Goal: Check status: Check status

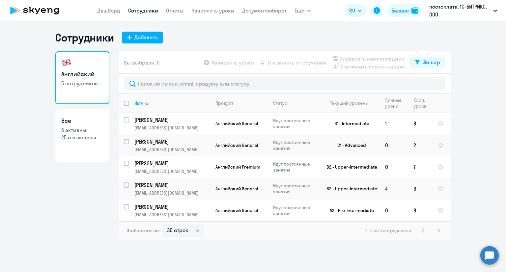
select select "30"
click at [97, 14] on app-menu-item-link "Дашборд" at bounding box center [108, 11] width 23 height 8
click at [100, 13] on link "Дашборд" at bounding box center [108, 10] width 23 height 7
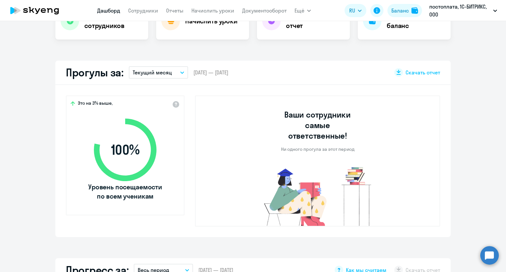
scroll to position [165, 0]
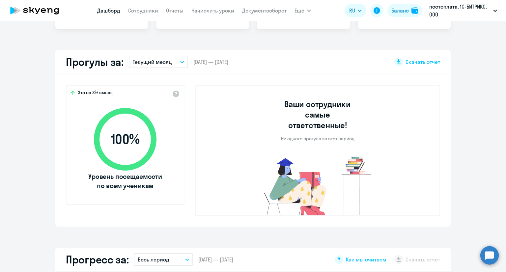
click at [164, 60] on p "Текущий месяц" at bounding box center [152, 62] width 39 height 8
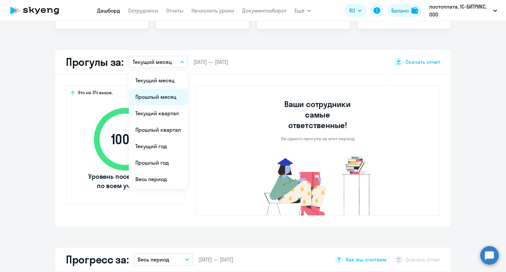
click at [157, 95] on li "Прошлый месяц" at bounding box center [158, 97] width 59 height 16
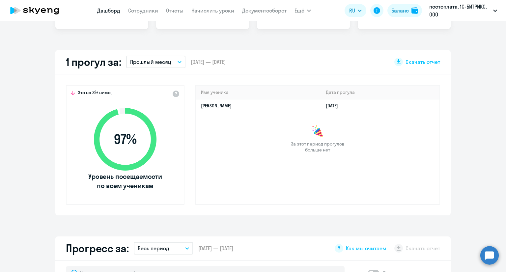
select select "30"
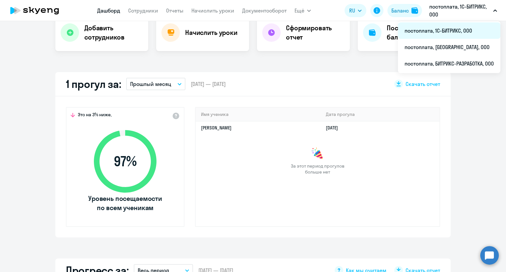
scroll to position [132, 0]
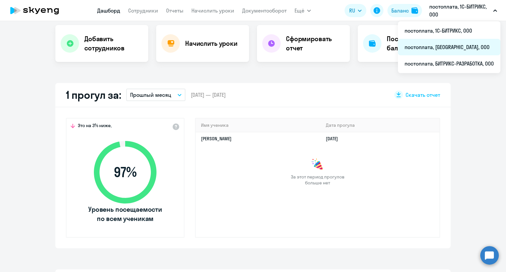
click at [443, 45] on li "постоплата, [GEOGRAPHIC_DATA], ООО" at bounding box center [449, 47] width 102 height 16
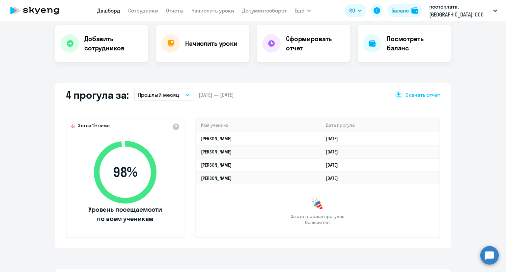
select select "30"
